Goal: Information Seeking & Learning: Learn about a topic

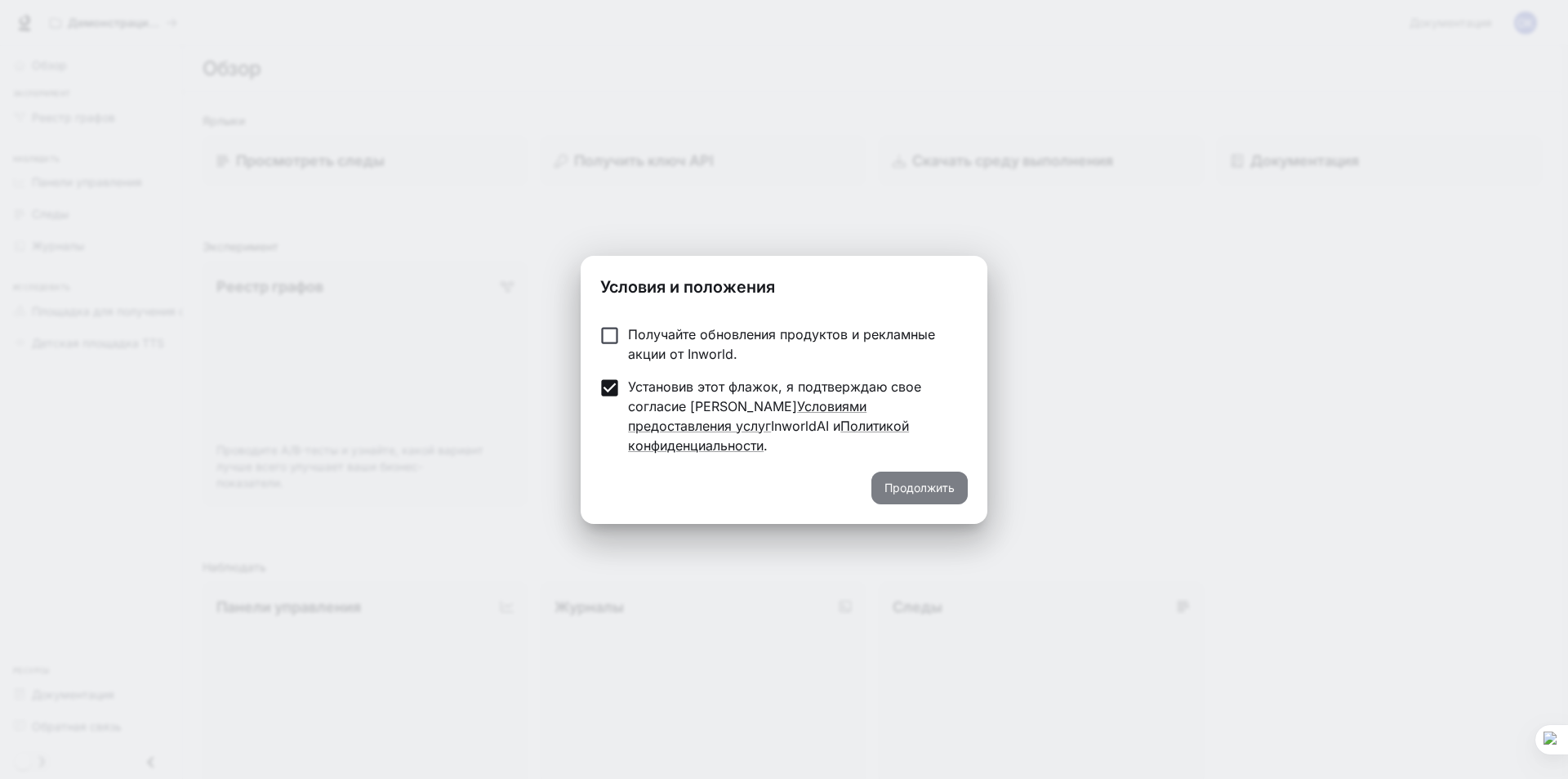
click at [886, 472] on button "Продолжить" at bounding box center [919, 487] width 97 height 32
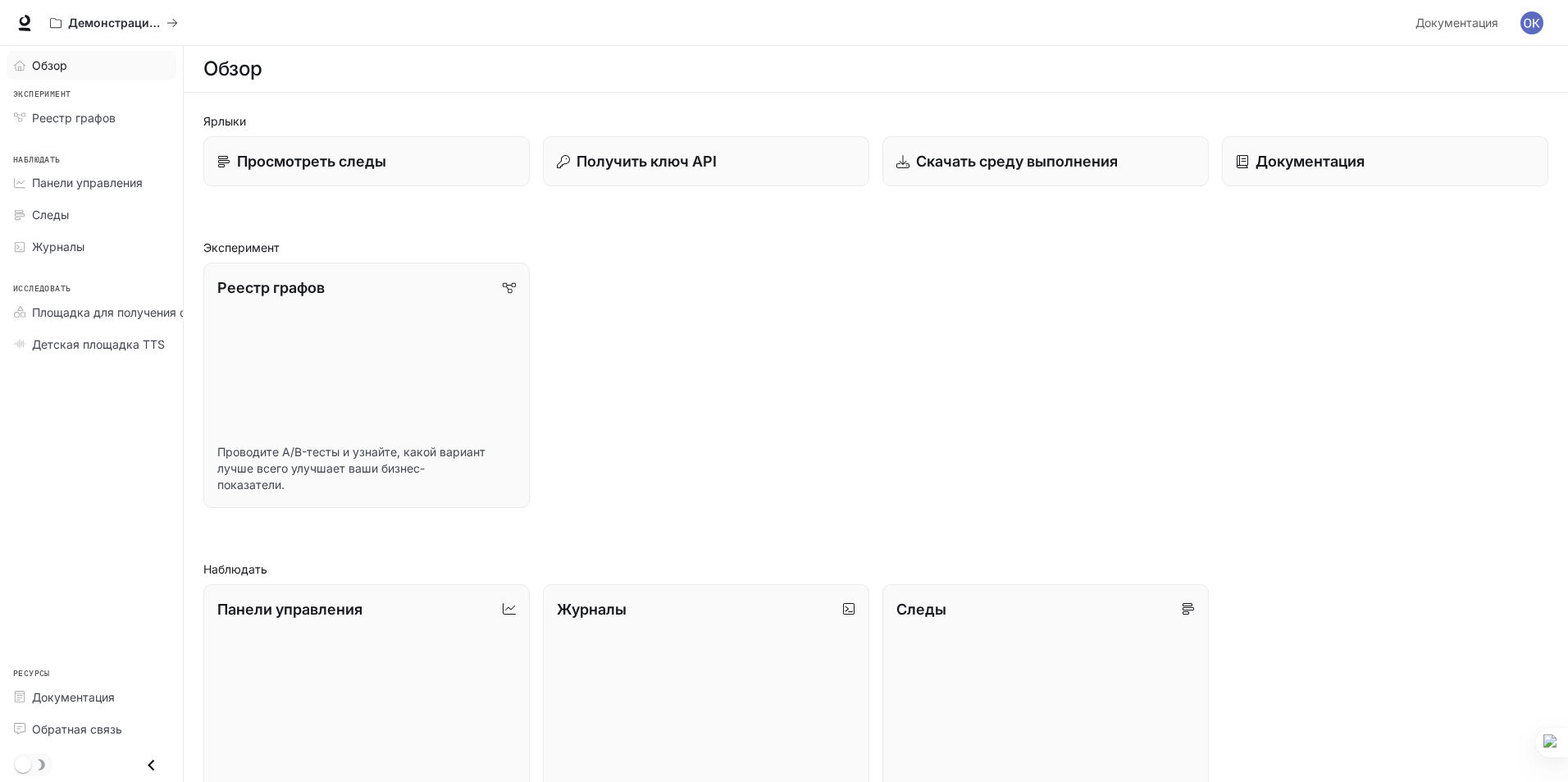
click at [94, 64] on div "Обзор" at bounding box center [100, 65] width 137 height 18
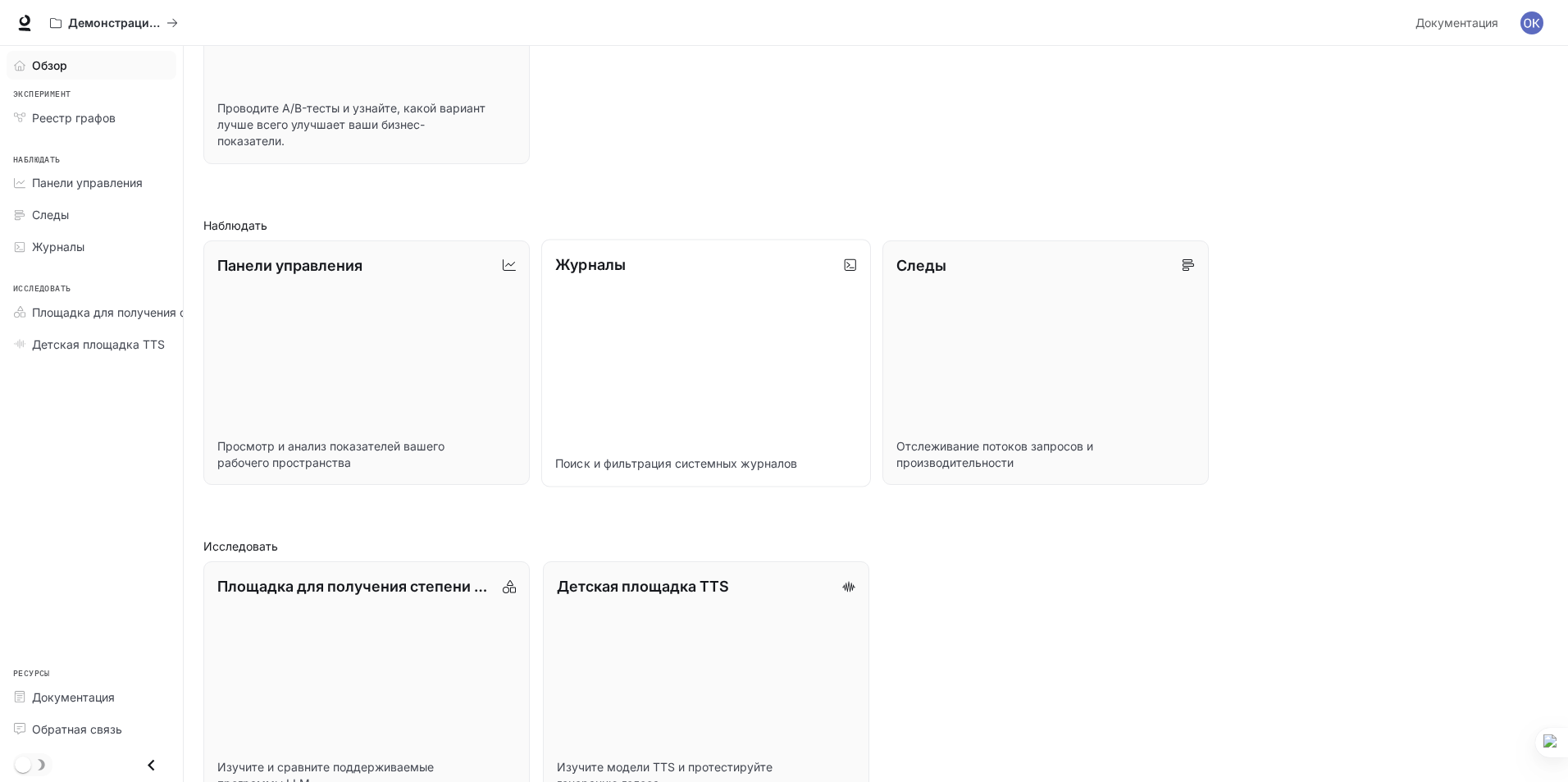
scroll to position [388, 0]
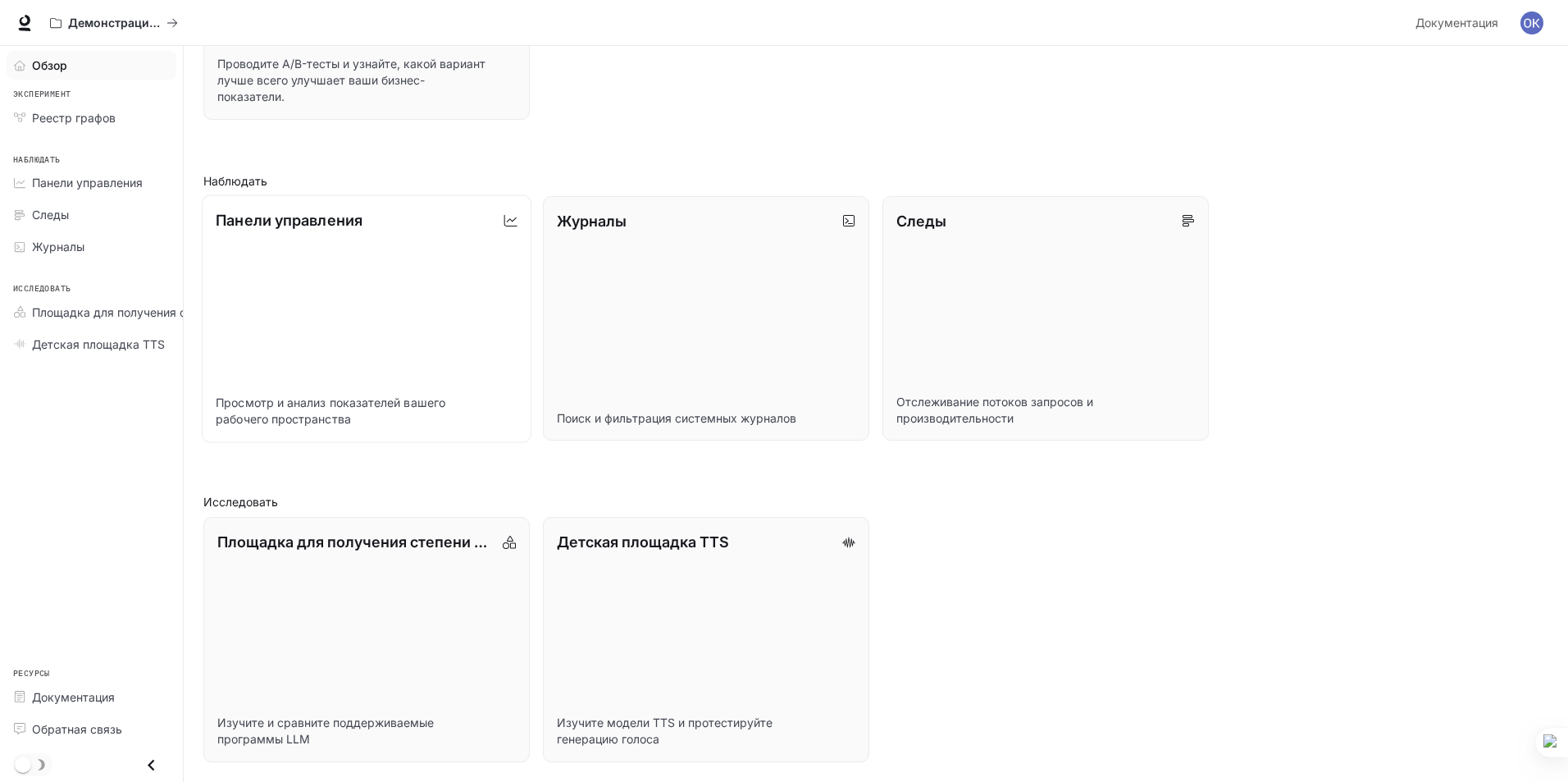
click at [388, 327] on link "Панели управления Просмотр и анализ показателей вашего рабочего пространства" at bounding box center [366, 317] width 329 height 247
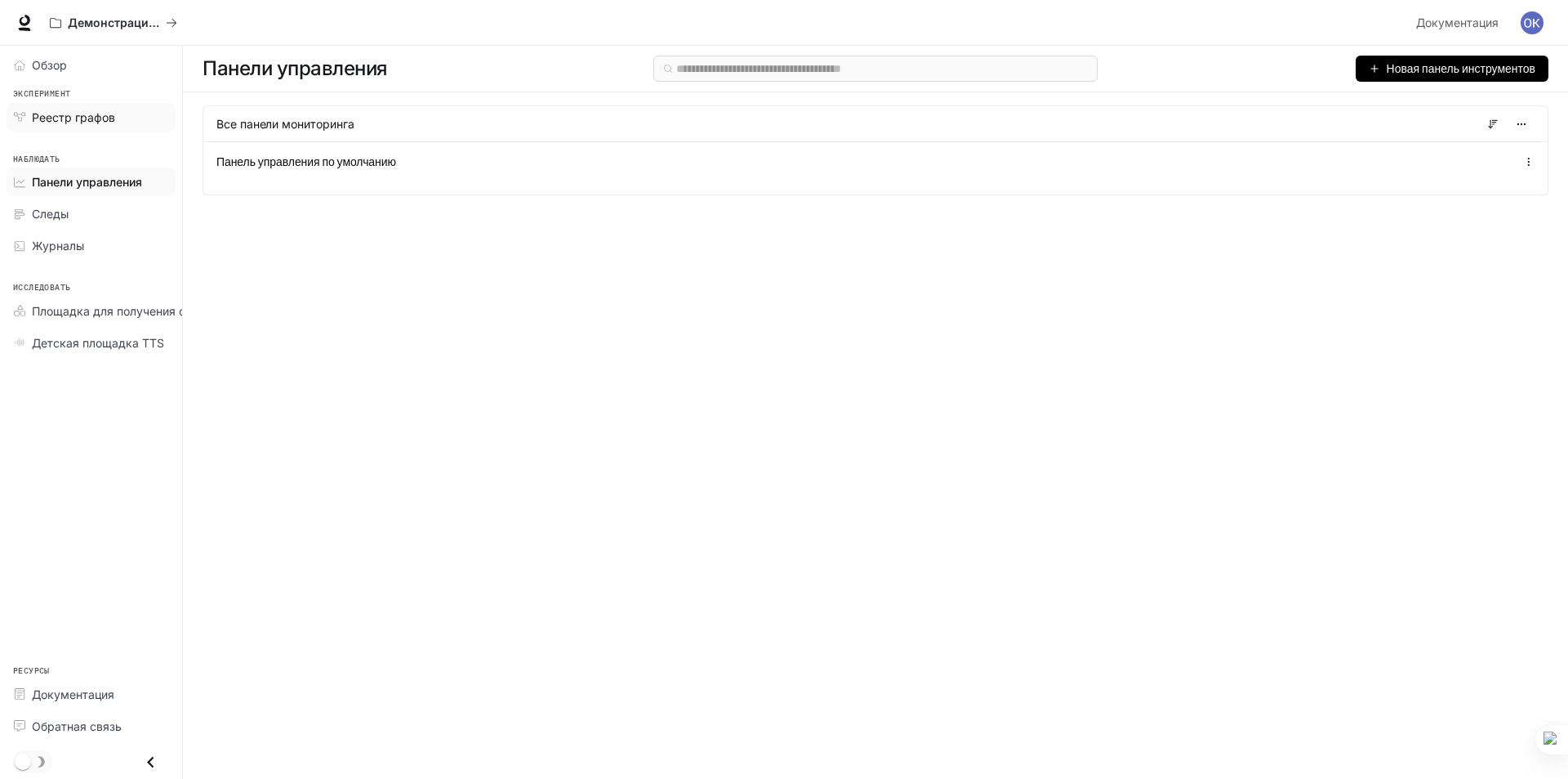
click at [98, 115] on font "Реестр графов" at bounding box center [73, 117] width 83 height 14
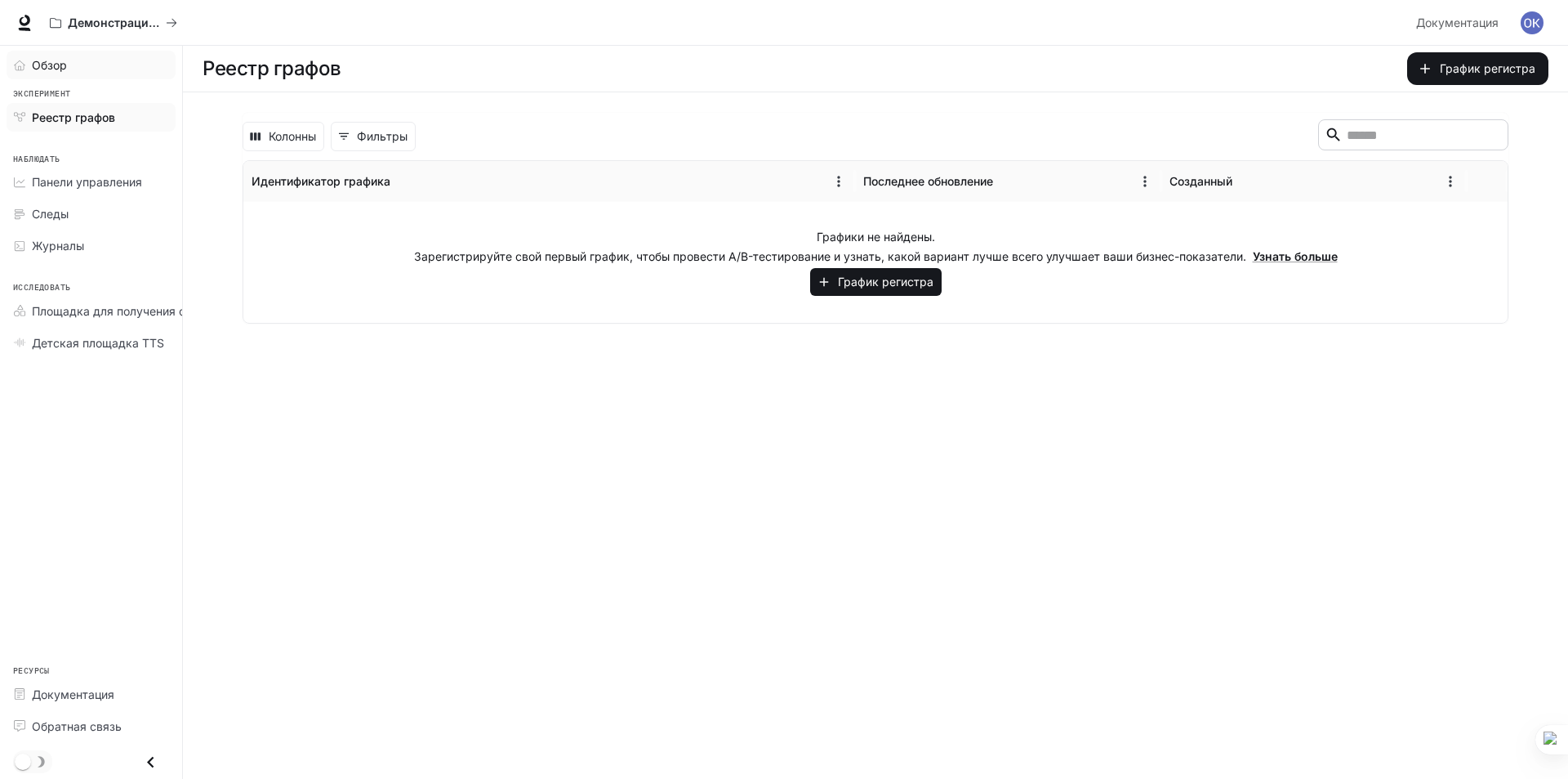
click at [111, 75] on link "Обзор" at bounding box center [91, 65] width 169 height 28
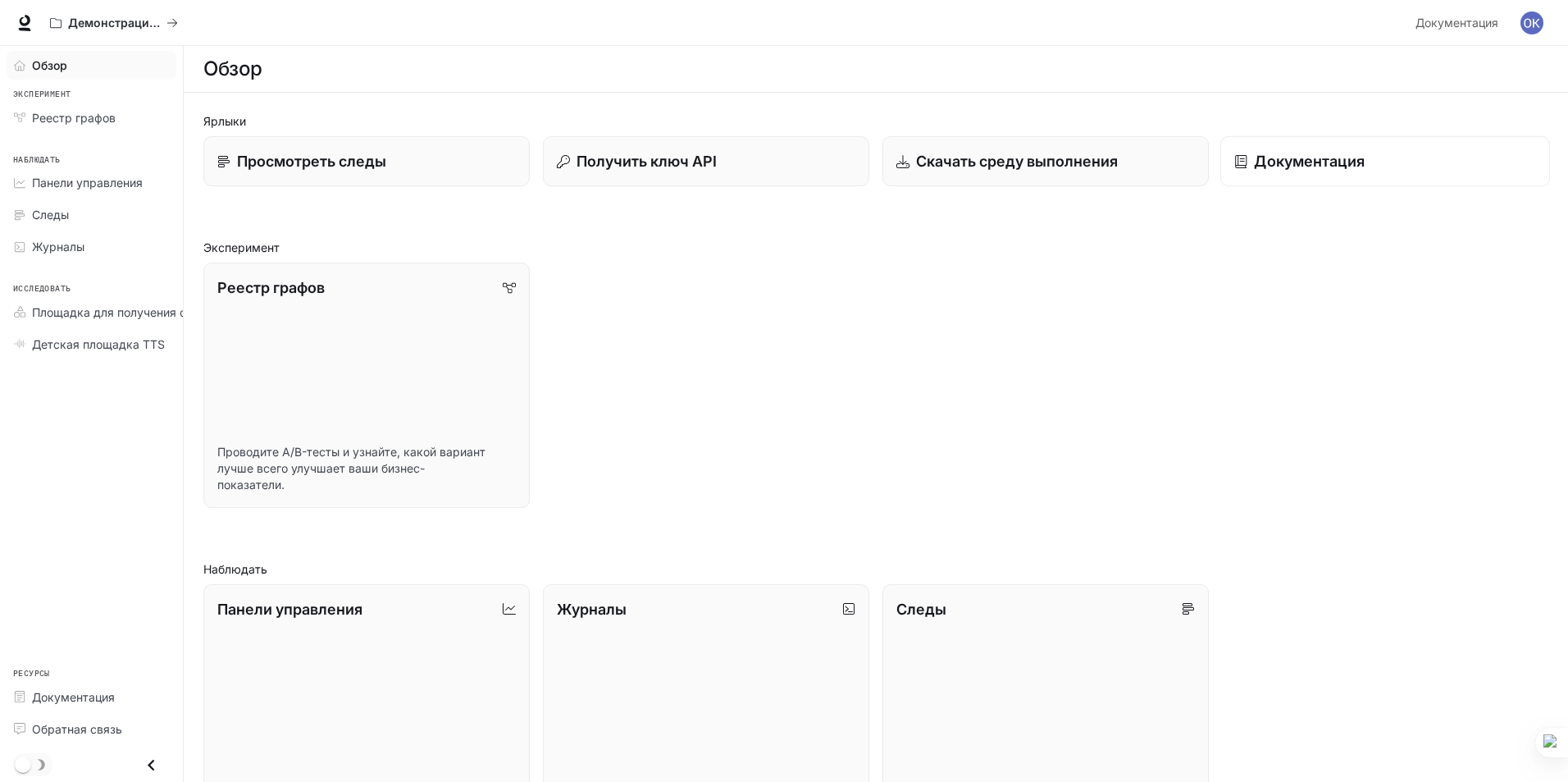
click at [1328, 171] on p "Документация" at bounding box center [1308, 161] width 110 height 22
click at [442, 342] on link "Реестр графов Проводите A/B-тесты и узнайте, какой вариант лучше всего улучшает…" at bounding box center [366, 385] width 329 height 247
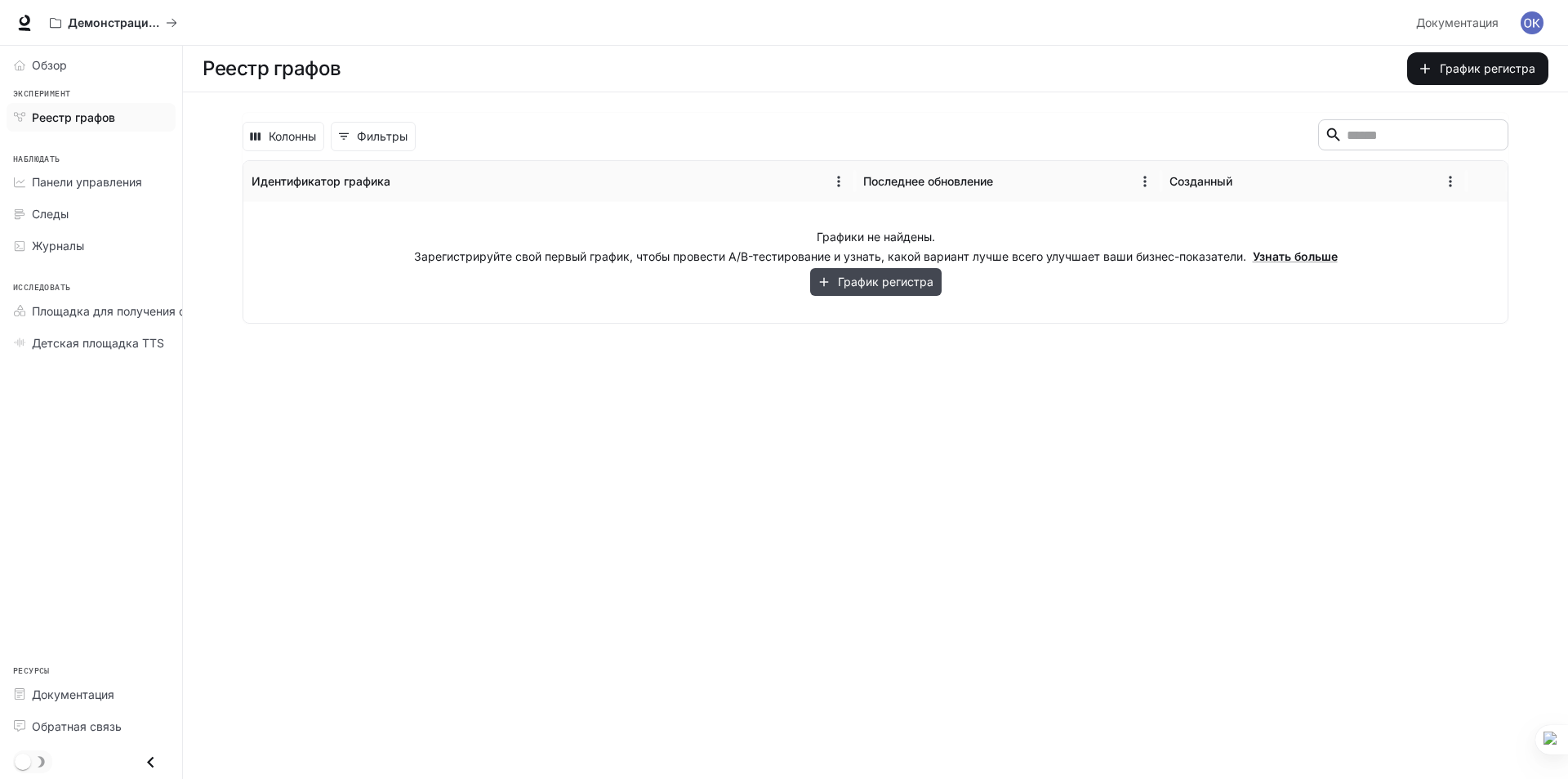
click at [913, 277] on font "График регистра" at bounding box center [885, 282] width 96 height 14
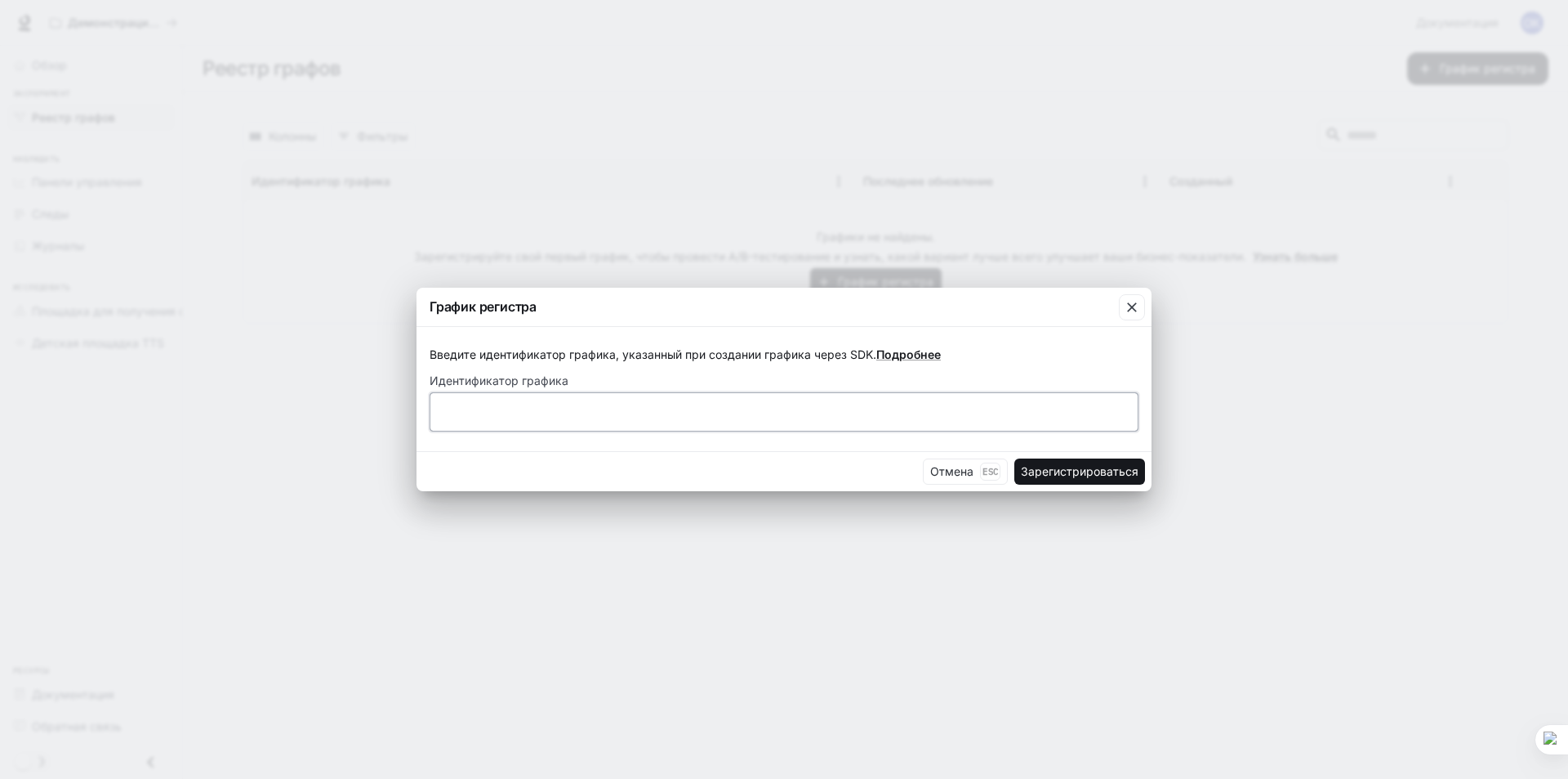
click at [487, 407] on input "text" at bounding box center [784, 412] width 707 height 17
click at [987, 466] on font "Esc" at bounding box center [990, 472] width 16 height 12
